Goal: Information Seeking & Learning: Learn about a topic

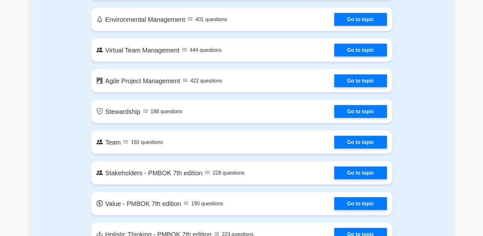
scroll to position [1214, 0]
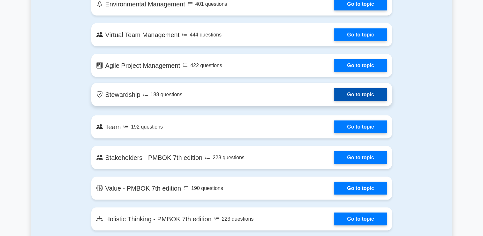
click at [352, 94] on link "Go to topic" at bounding box center [361, 94] width 52 height 13
click at [351, 95] on link "Go to topic" at bounding box center [361, 94] width 52 height 13
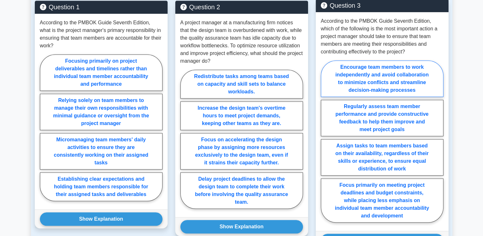
scroll to position [543, 0]
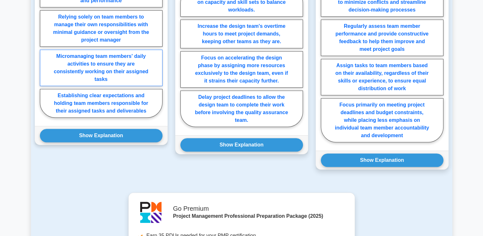
click at [120, 62] on label "Micromanaging team members' daily activities to ensure they are consistently wo…" at bounding box center [101, 68] width 123 height 36
click at [44, 48] on input "Micromanaging team members' daily activities to ensure they are consistently wo…" at bounding box center [42, 46] width 4 height 4
radio input "true"
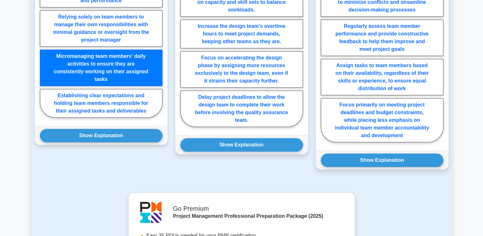
click at [120, 60] on label "Micromanaging team members' daily activities to ensure they are consistently wo…" at bounding box center [101, 68] width 123 height 36
click at [44, 48] on input "Micromanaging team members' daily activities to ensure they are consistently wo…" at bounding box center [42, 46] width 4 height 4
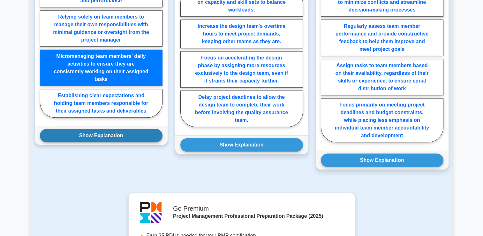
click at [117, 130] on button "Show Explanation" at bounding box center [101, 135] width 123 height 13
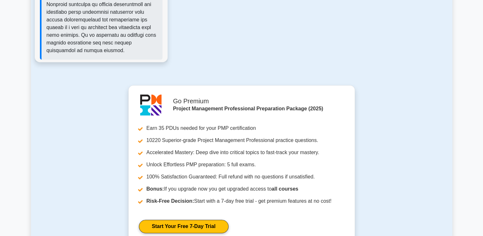
scroll to position [1093, 0]
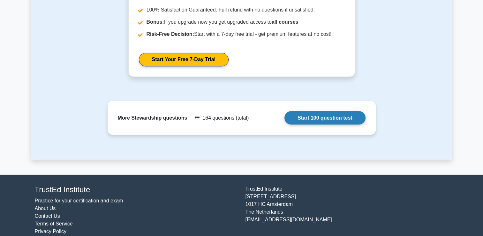
click at [322, 111] on link "Start 100 question test" at bounding box center [325, 117] width 81 height 13
